Goal: Complete application form

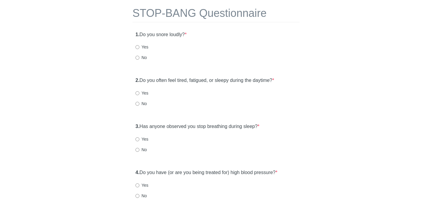
scroll to position [23, 0]
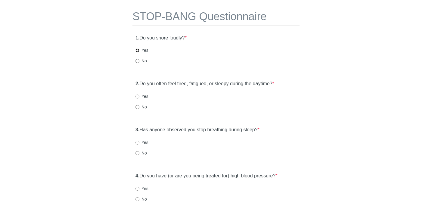
click at [137, 51] on input "Yes" at bounding box center [137, 50] width 4 height 4
radio input "true"
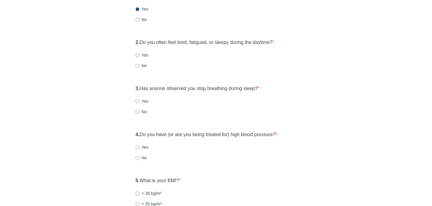
scroll to position [70, 0]
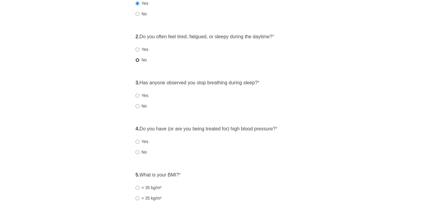
click at [138, 60] on input "No" at bounding box center [137, 60] width 4 height 4
radio input "true"
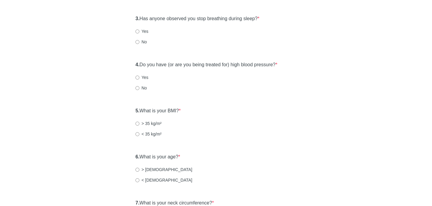
scroll to position [135, 0]
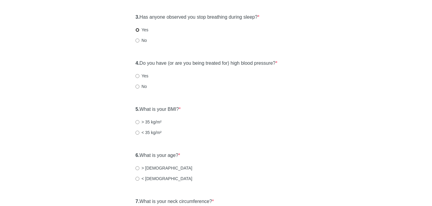
click at [138, 29] on input "Yes" at bounding box center [137, 30] width 4 height 4
radio input "true"
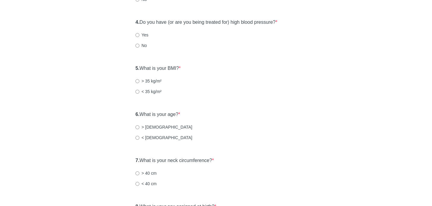
scroll to position [180, 0]
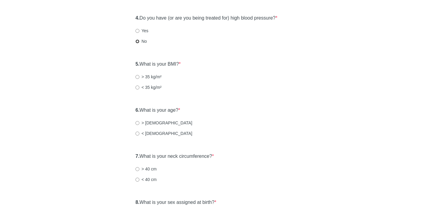
click at [137, 41] on input "No" at bounding box center [137, 41] width 4 height 4
radio input "true"
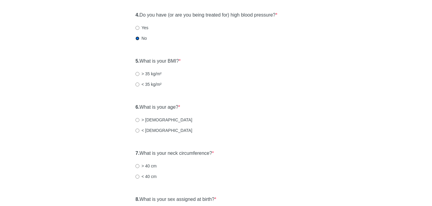
scroll to position [184, 0]
click at [137, 84] on input "< 35 kg/m²" at bounding box center [137, 84] width 4 height 4
radio input "true"
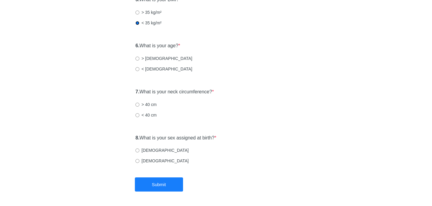
scroll to position [250, 0]
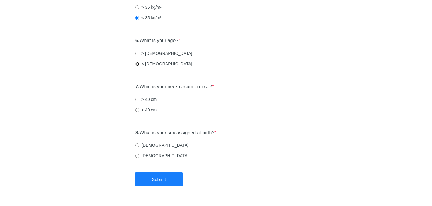
click at [138, 63] on input "< [DEMOGRAPHIC_DATA]" at bounding box center [137, 64] width 4 height 4
radio input "true"
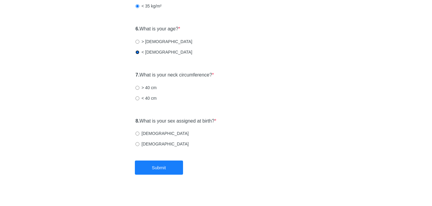
scroll to position [267, 0]
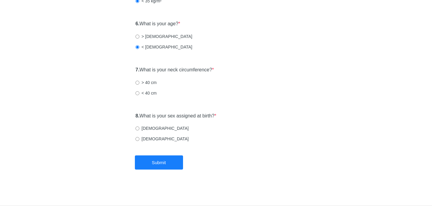
click at [137, 90] on label "< 40 cm" at bounding box center [145, 93] width 21 height 6
click at [137, 91] on input "< 40 cm" at bounding box center [137, 93] width 4 height 4
radio input "true"
click at [138, 127] on input "[DEMOGRAPHIC_DATA]" at bounding box center [137, 128] width 4 height 4
radio input "true"
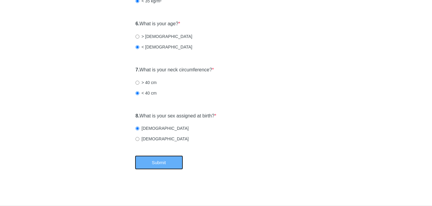
click at [158, 162] on button "Submit" at bounding box center [159, 162] width 48 height 14
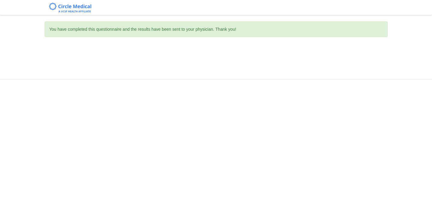
scroll to position [0, 0]
